Goal: Task Accomplishment & Management: Use online tool/utility

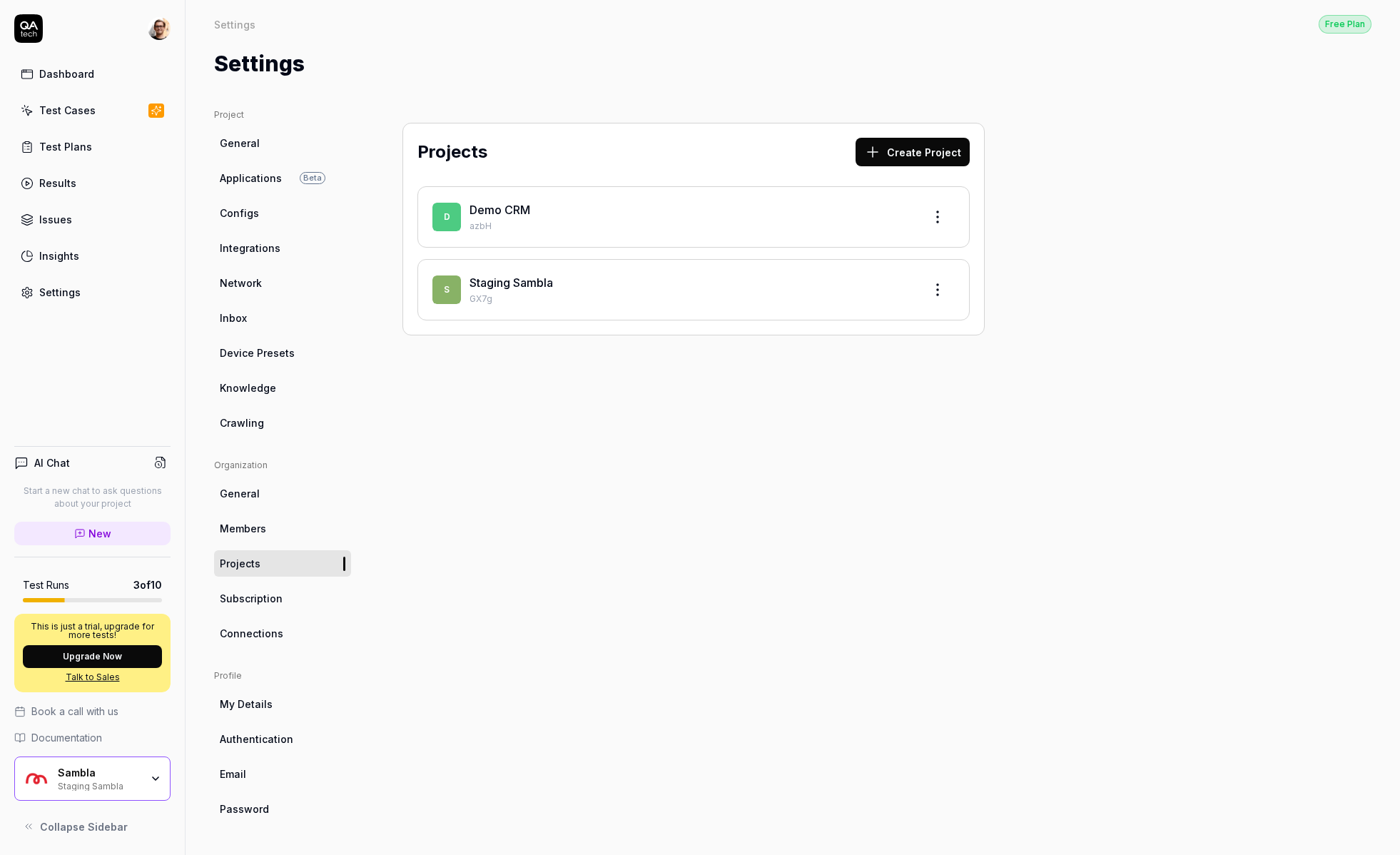
click at [518, 272] on div "S Staging Sambla GX7g" at bounding box center [693, 290] width 552 height 61
click at [518, 290] on div "Staging Sambla" at bounding box center [691, 282] width 442 height 17
click at [506, 287] on link "Staging Sambla" at bounding box center [512, 283] width 83 height 14
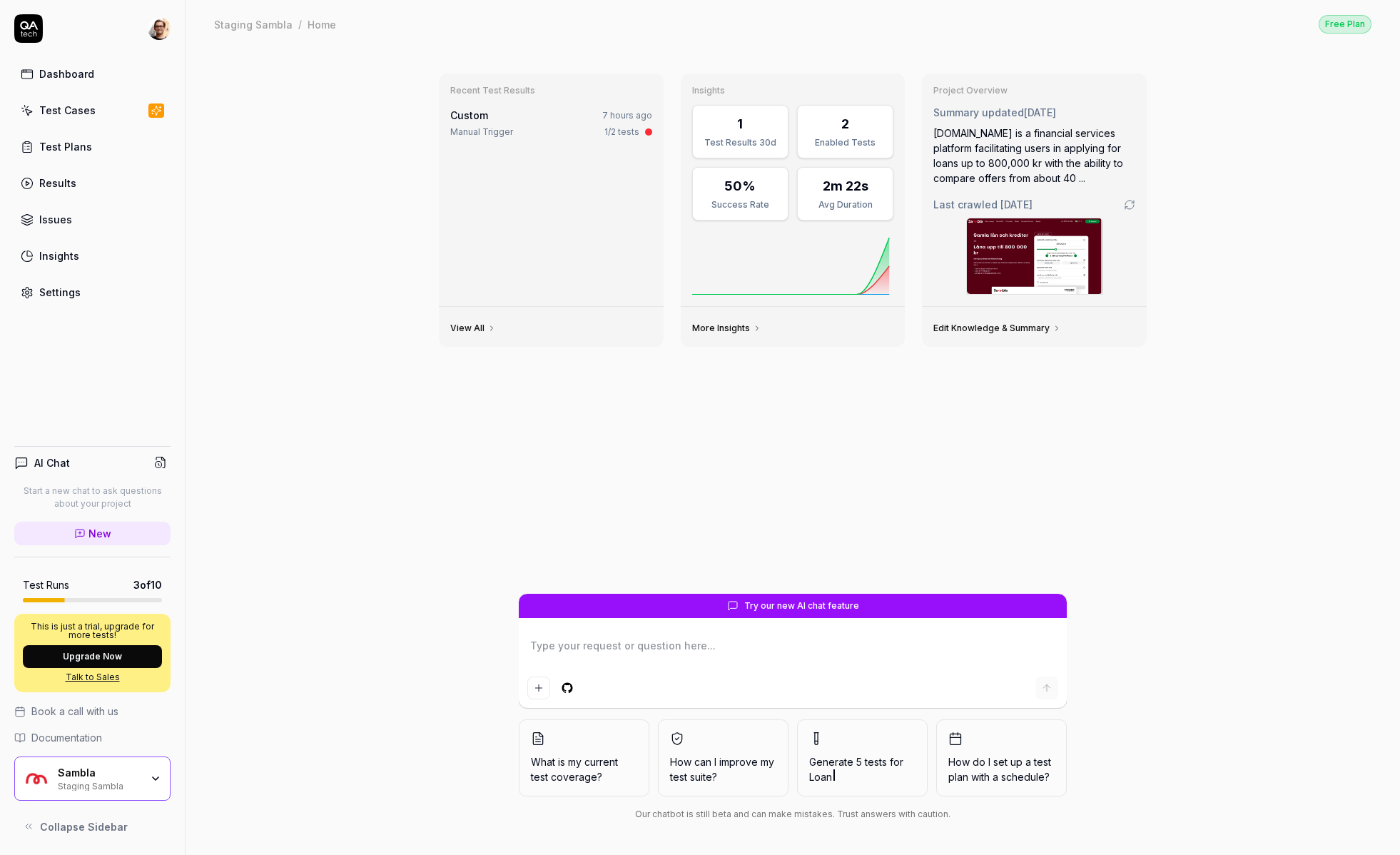
click at [96, 114] on link "Test Cases" at bounding box center [92, 110] width 157 height 28
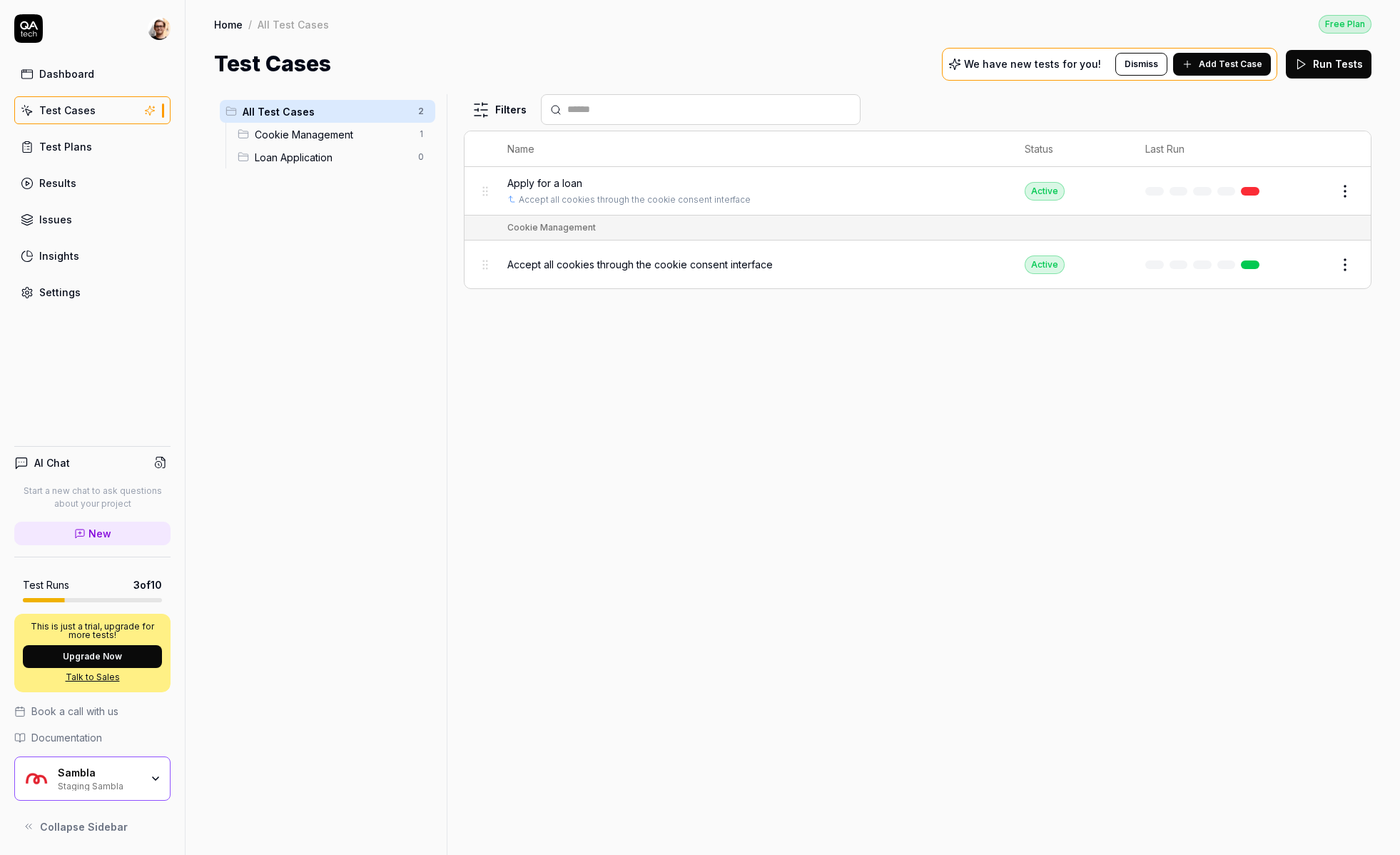
click at [528, 182] on span "Apply for a loan" at bounding box center [545, 183] width 75 height 15
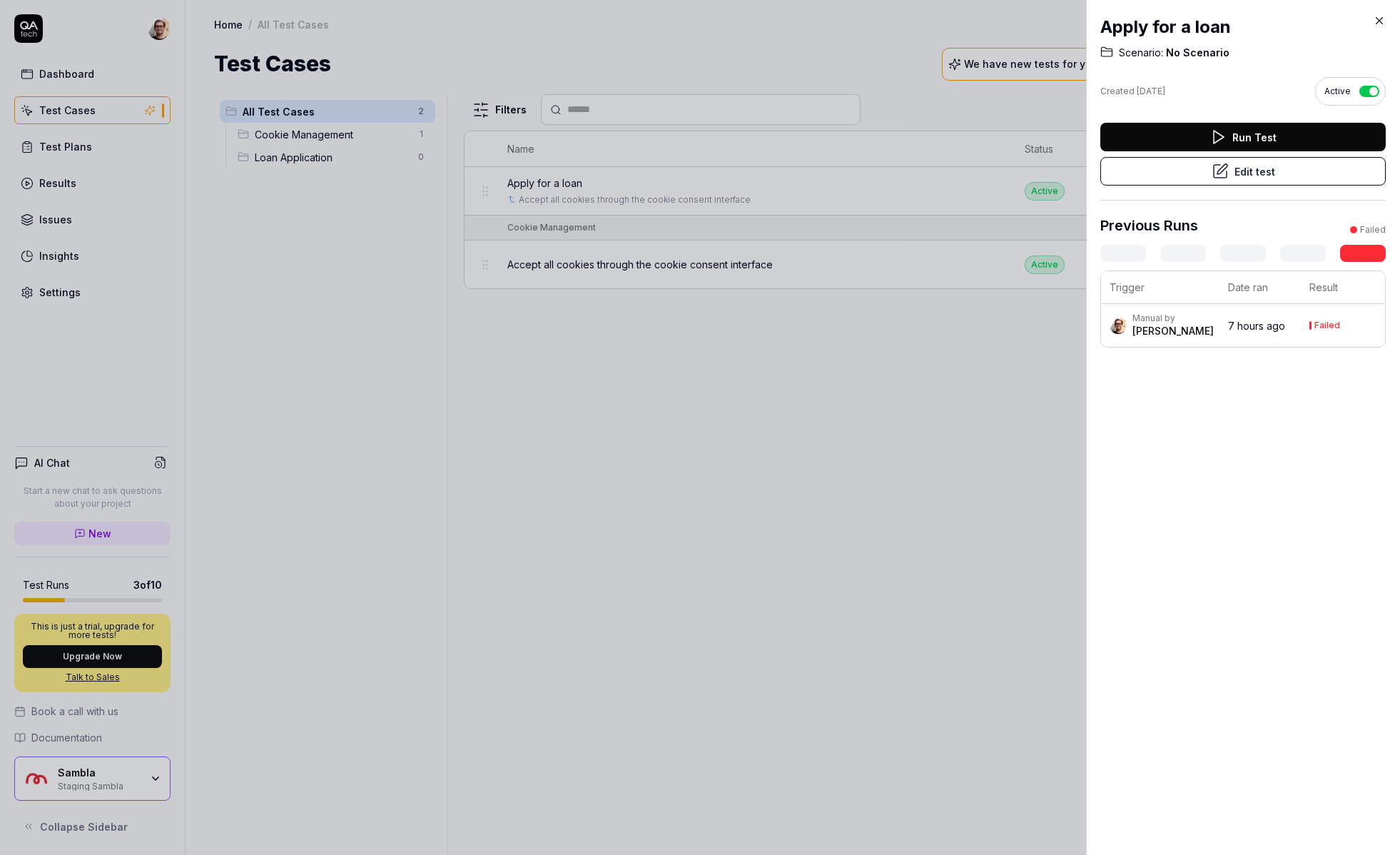
click at [1279, 172] on button "Edit test" at bounding box center [1243, 171] width 286 height 29
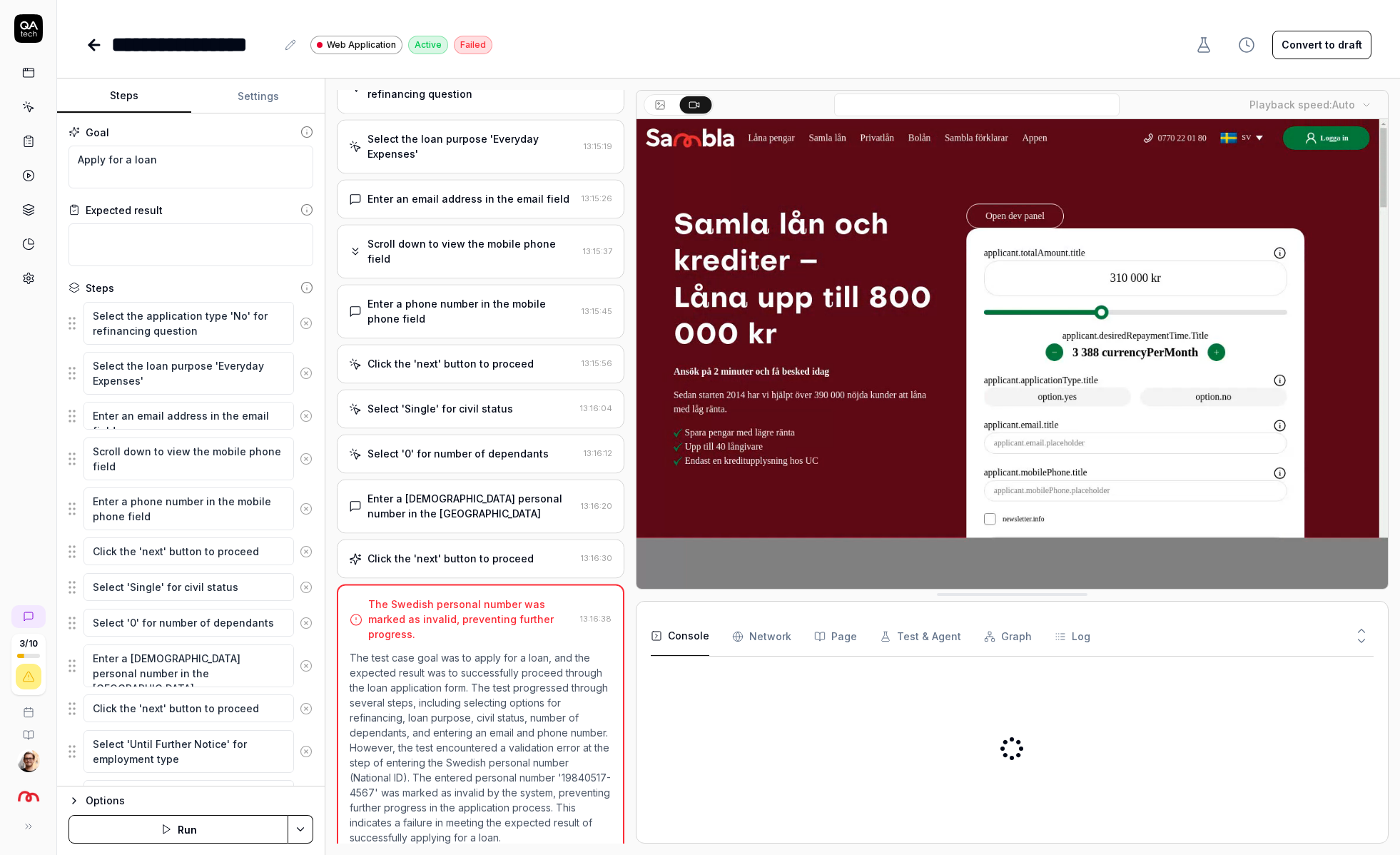
type textarea "*"
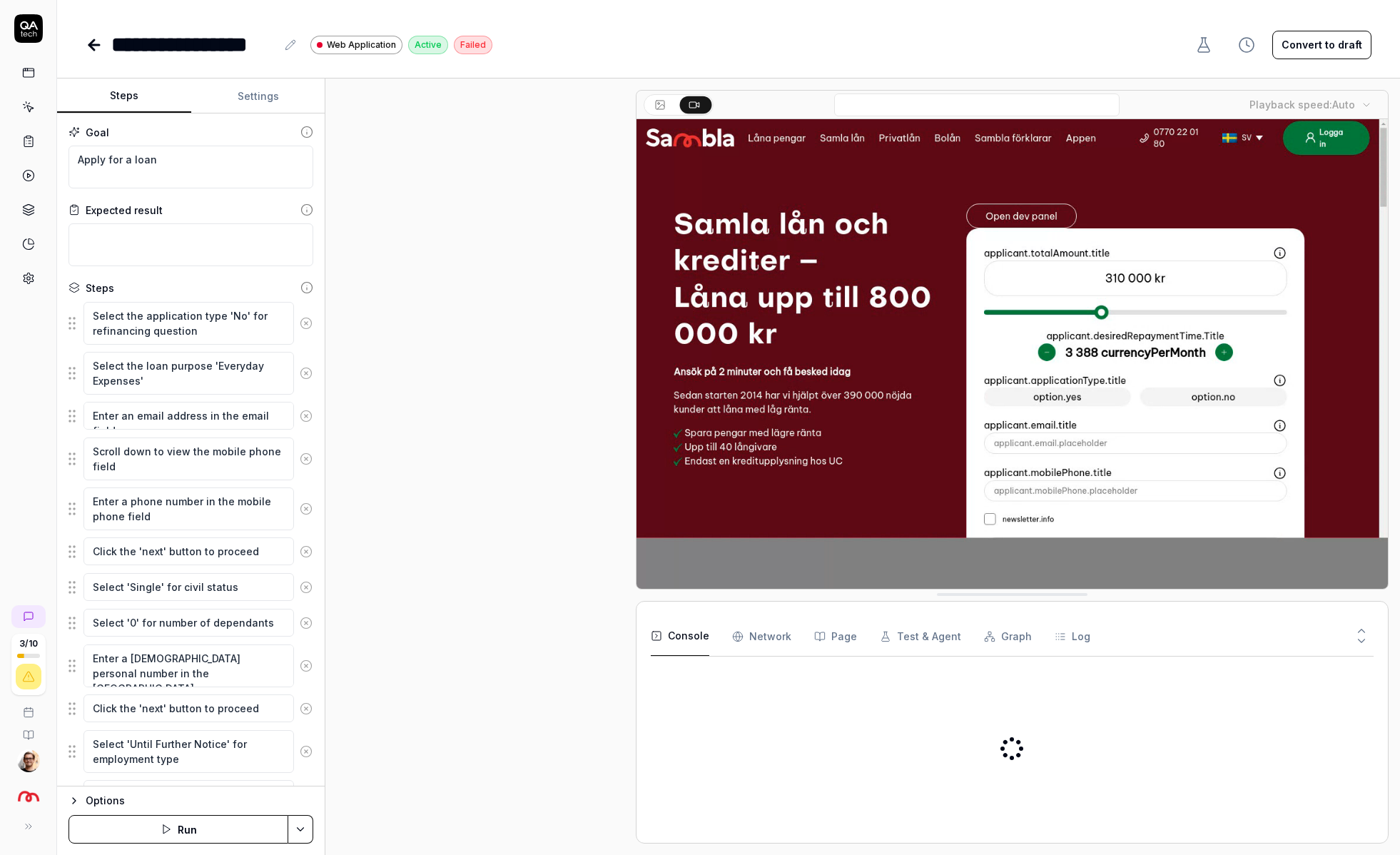
scroll to position [97, 0]
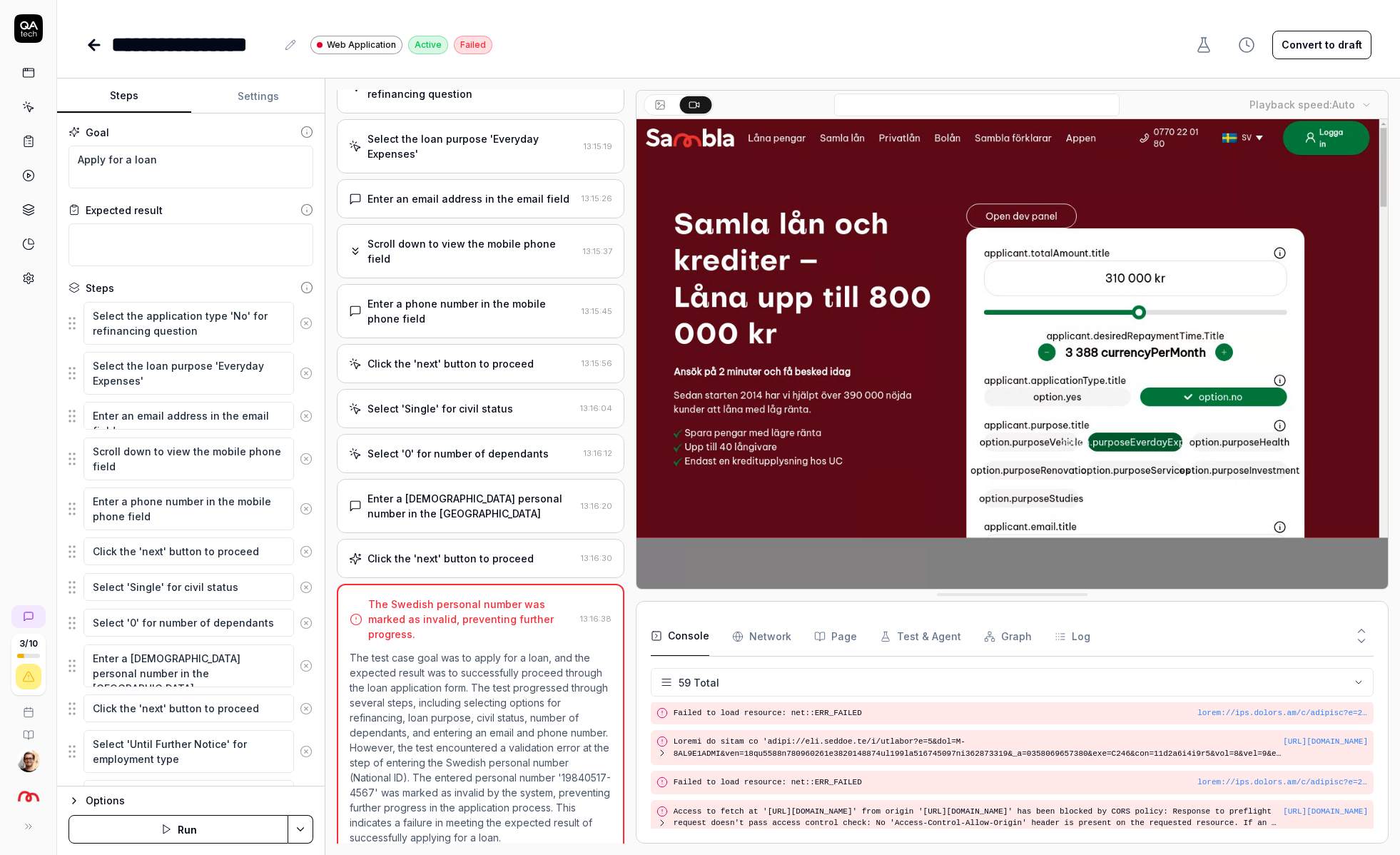
click at [27, 102] on icon at bounding box center [28, 107] width 13 height 13
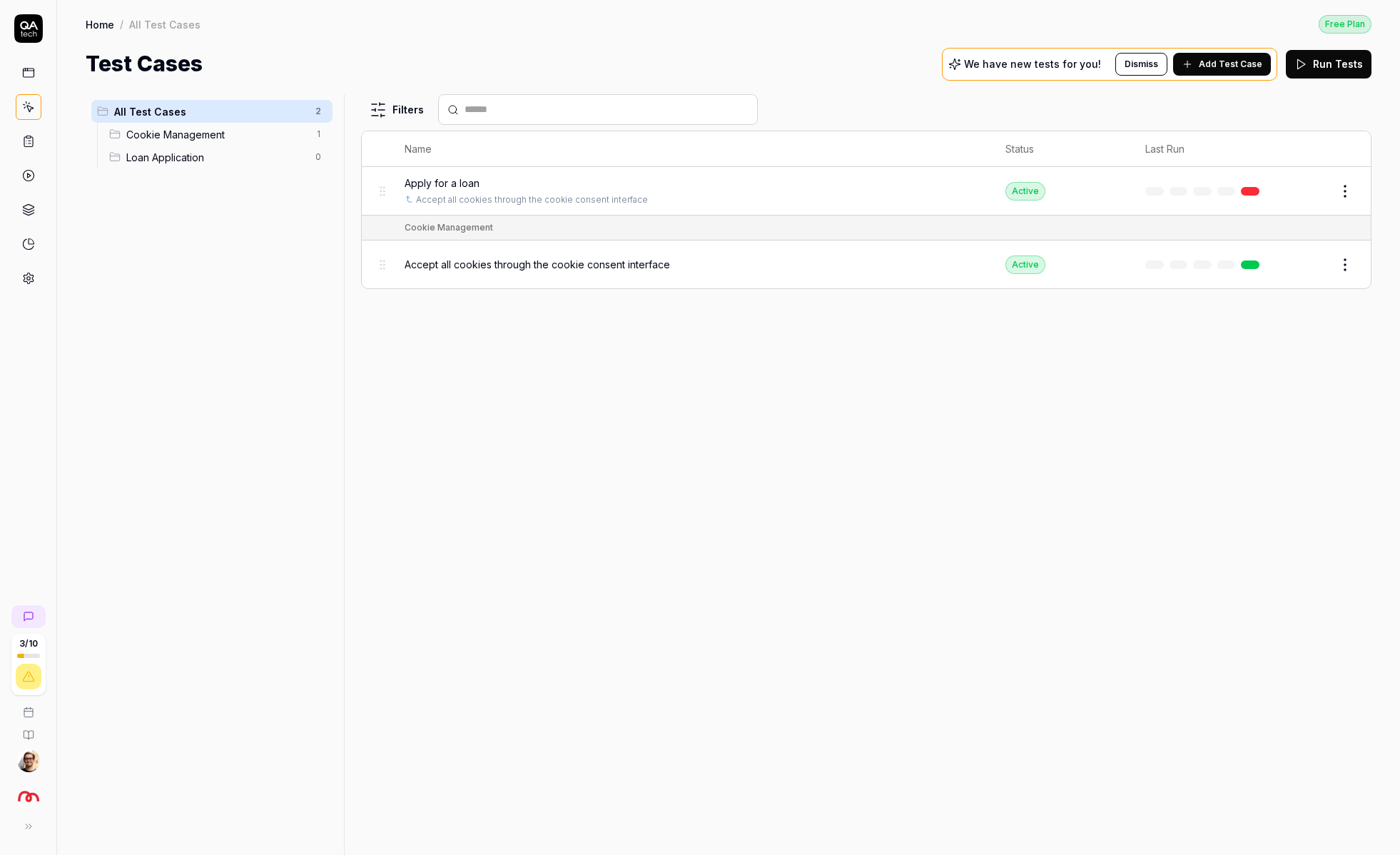
click at [13, 138] on div at bounding box center [28, 152] width 57 height 277
click at [22, 138] on icon at bounding box center [28, 141] width 13 height 13
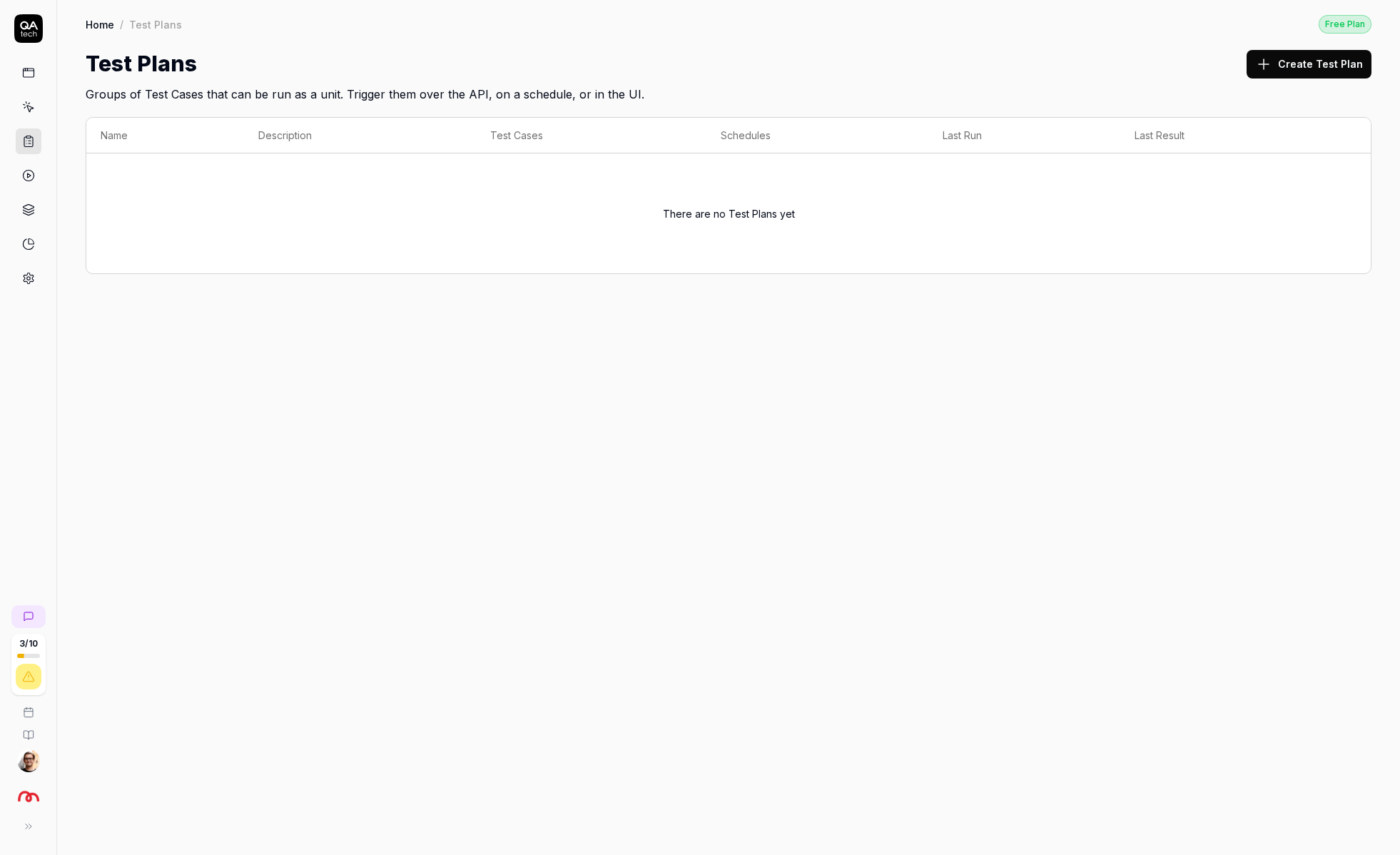
click at [1316, 70] on button "Create Test Plan" at bounding box center [1310, 63] width 125 height 29
click at [31, 109] on icon at bounding box center [28, 107] width 13 height 13
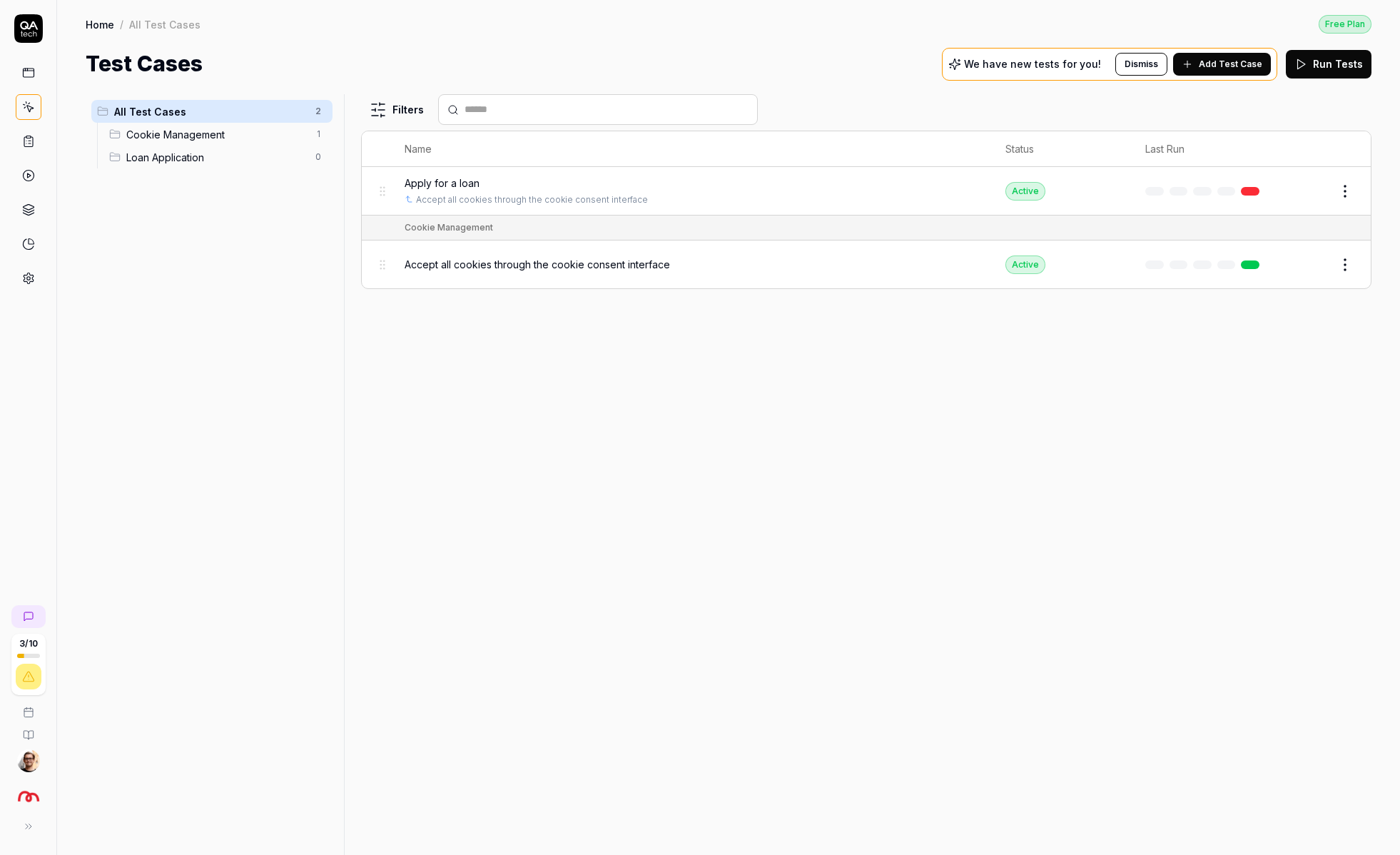
click at [1323, 64] on button "Run Tests" at bounding box center [1329, 63] width 85 height 29
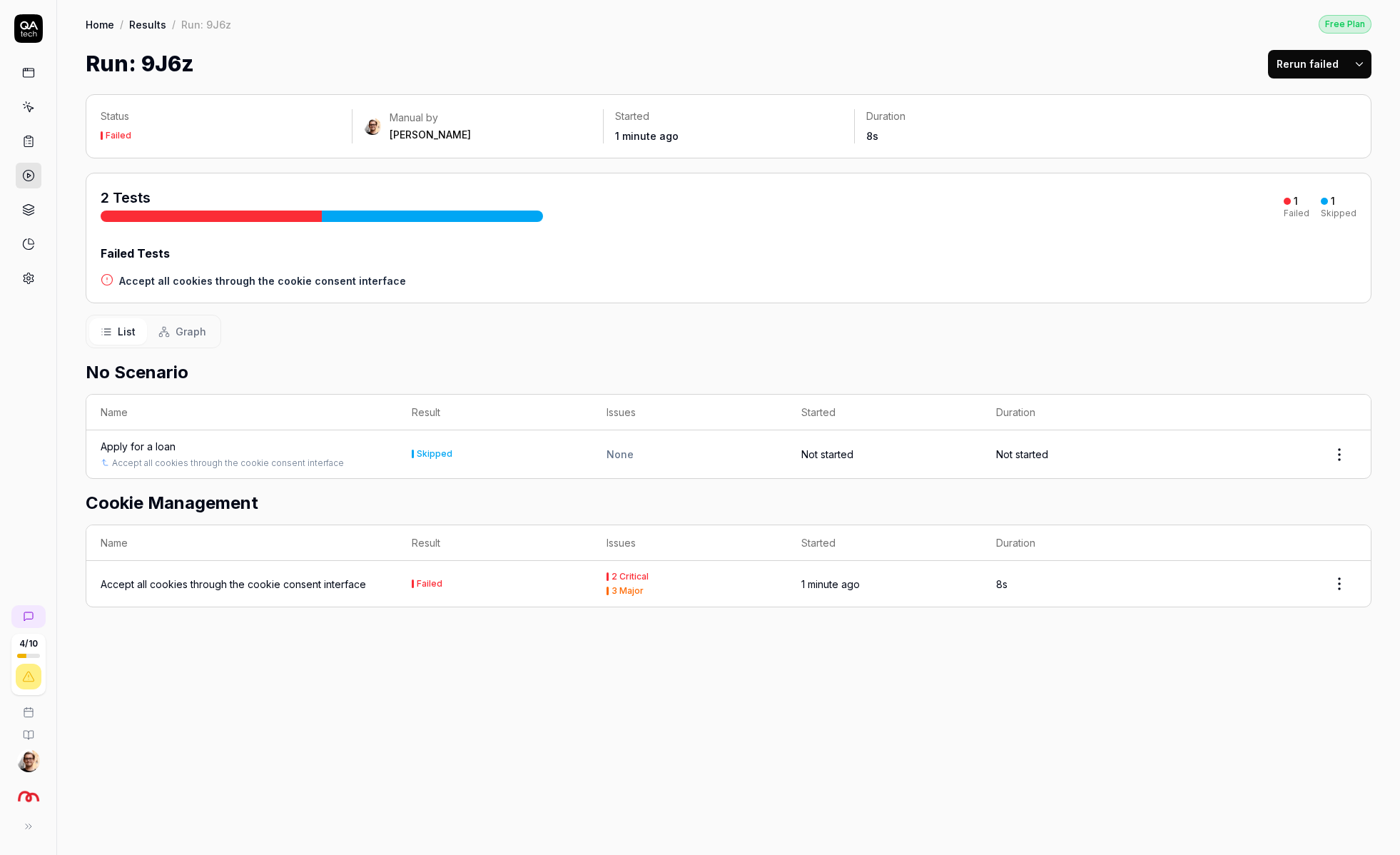
click at [300, 582] on div "Accept all cookies through the cookie consent interface" at bounding box center [234, 584] width 266 height 15
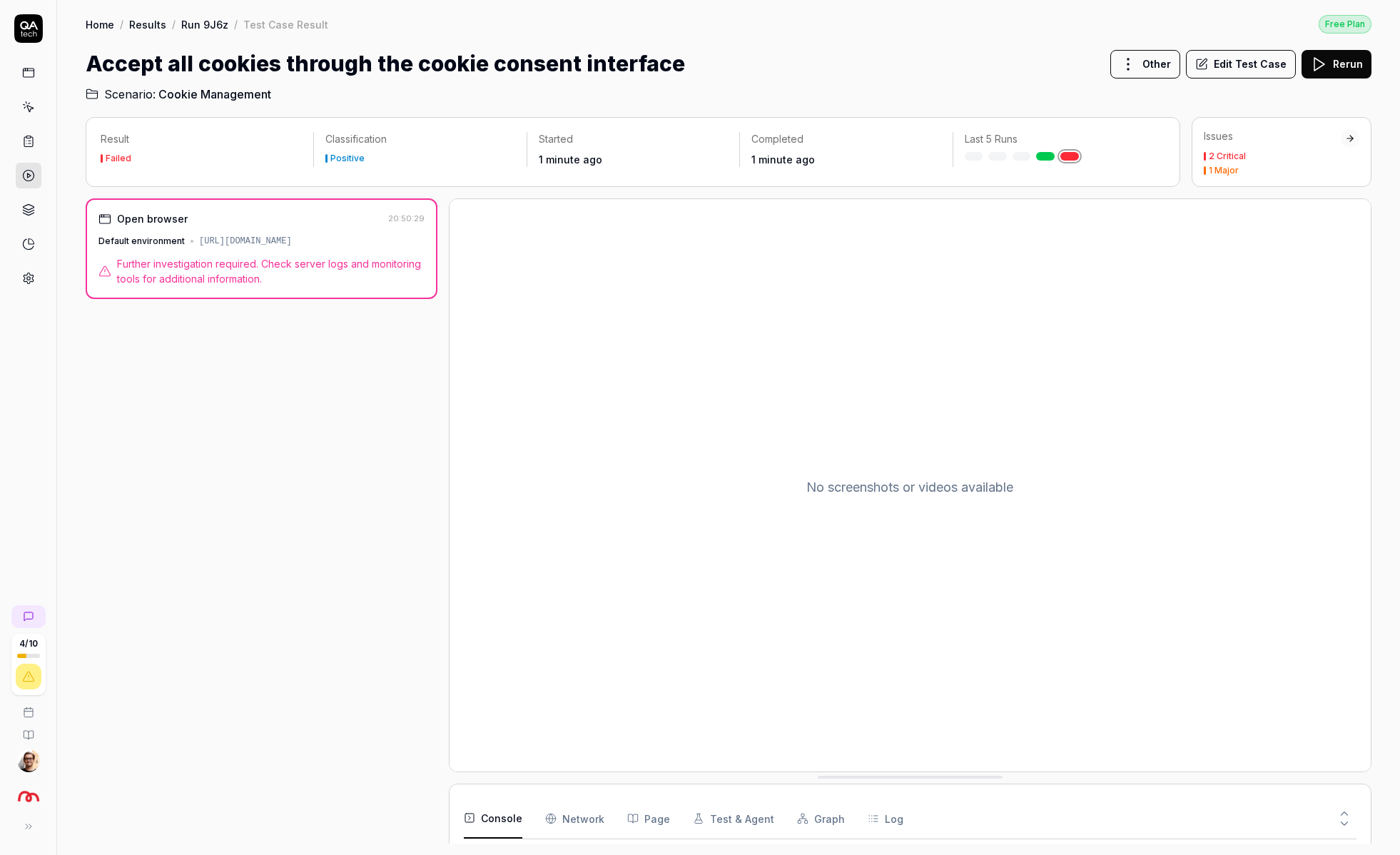
drag, startPoint x: 390, startPoint y: 246, endPoint x: 212, endPoint y: 232, distance: 178.5
click at [212, 232] on div "Open browser 20:50:29 Default environment [URL][DOMAIN_NAME] Further investigat…" at bounding box center [261, 249] width 352 height 101
copy div "[URL][DOMAIN_NAME]"
click at [1362, 55] on button "Rerun" at bounding box center [1337, 63] width 70 height 29
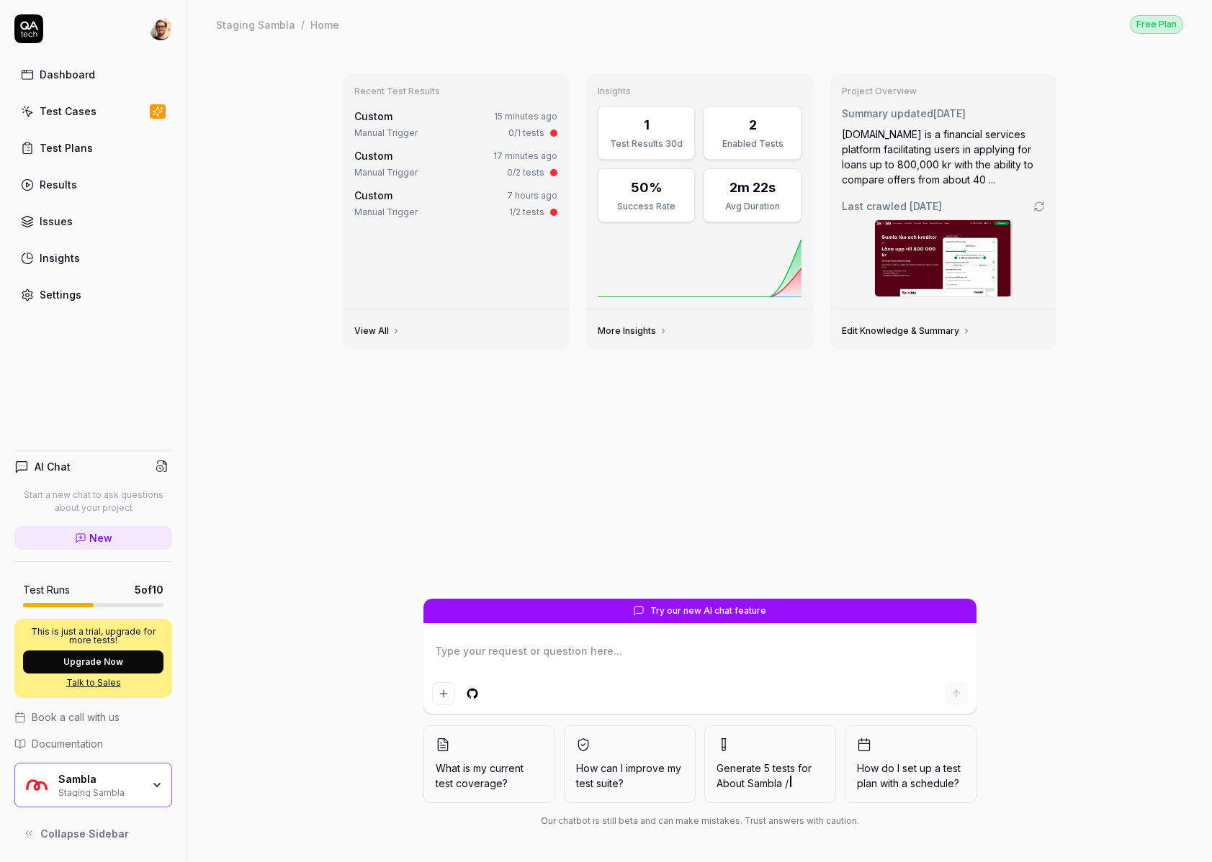
type textarea "*"
